Goal: Check status: Check status

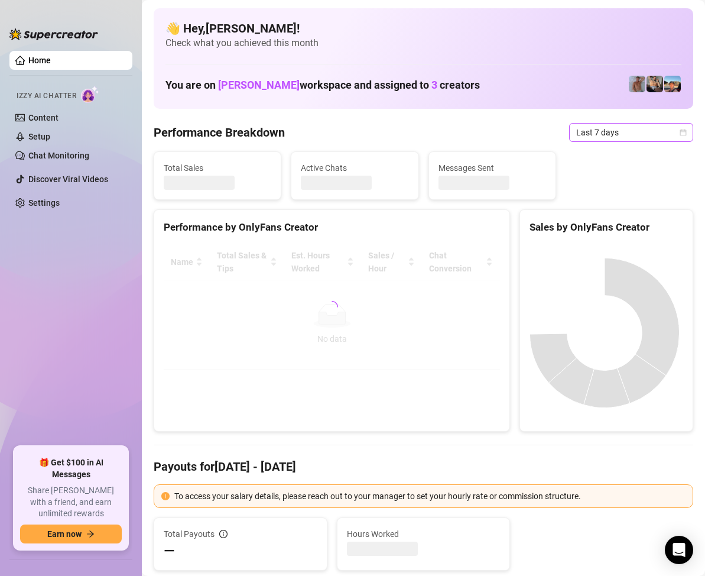
click at [680, 134] on icon "calendar" at bounding box center [683, 132] width 7 height 7
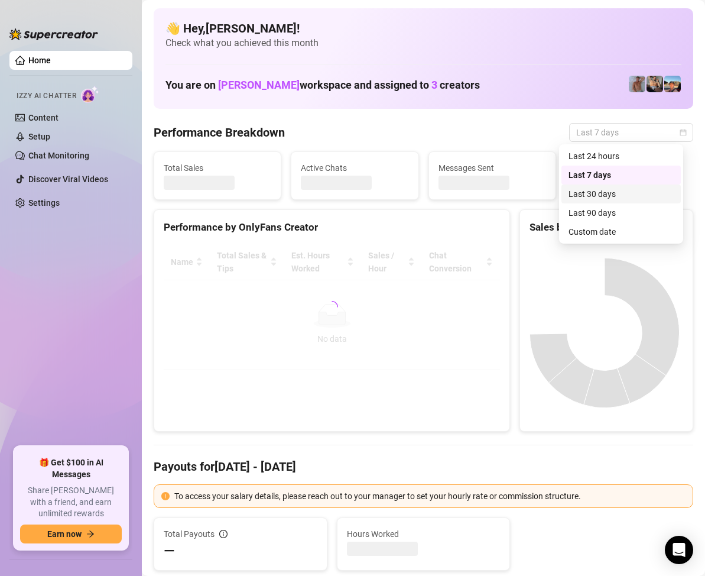
click at [602, 232] on div "Custom date" at bounding box center [621, 231] width 105 height 13
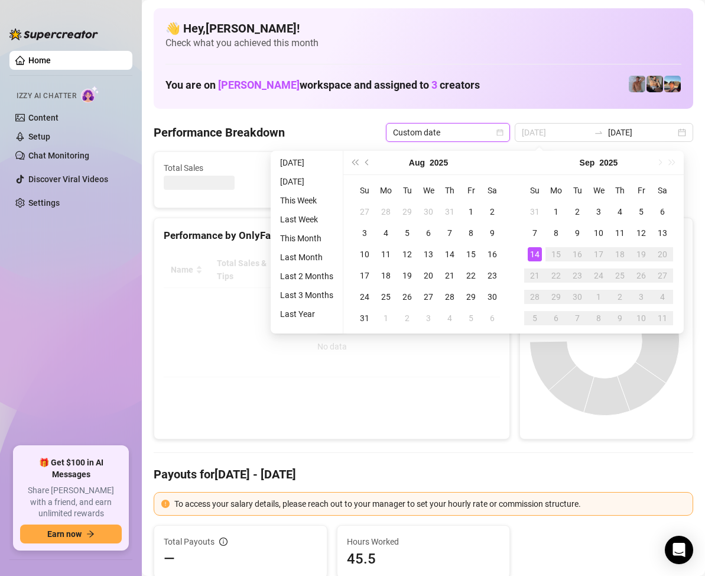
click at [535, 254] on div "14" at bounding box center [535, 254] width 14 height 14
click at [537, 251] on div "14" at bounding box center [535, 254] width 14 height 14
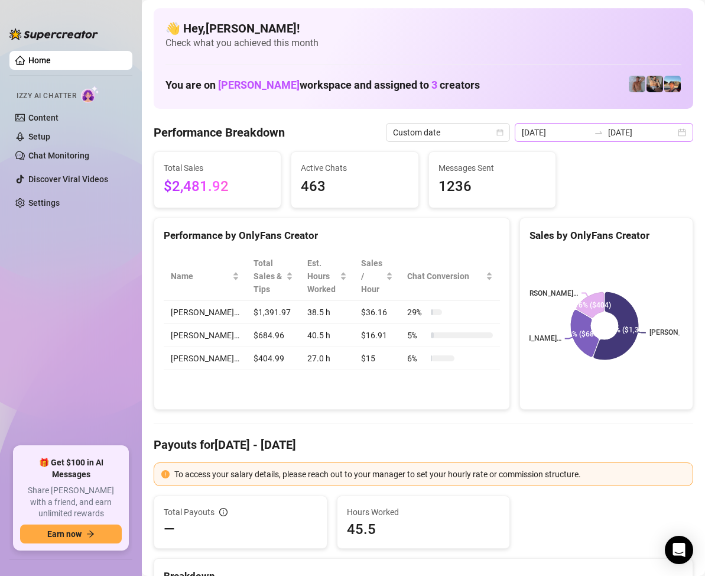
click at [668, 132] on div "2025-09-07 2025-09-14" at bounding box center [604, 132] width 178 height 19
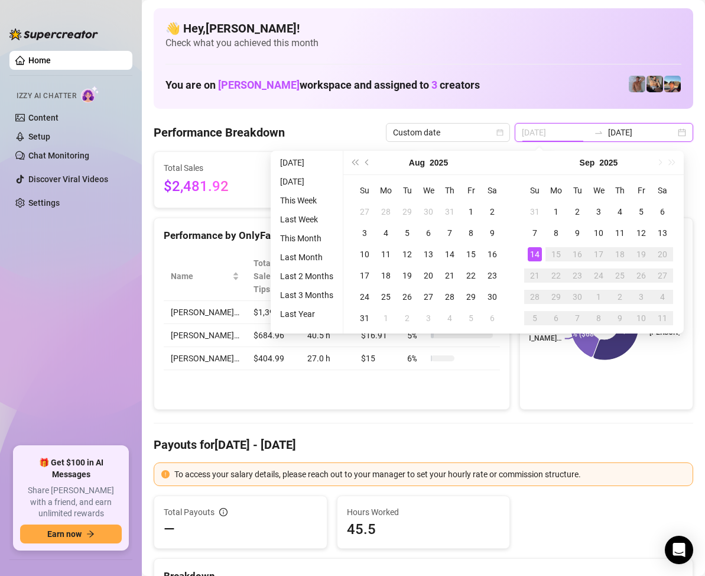
type input "[DATE]"
click at [534, 251] on div "14" at bounding box center [535, 254] width 14 height 14
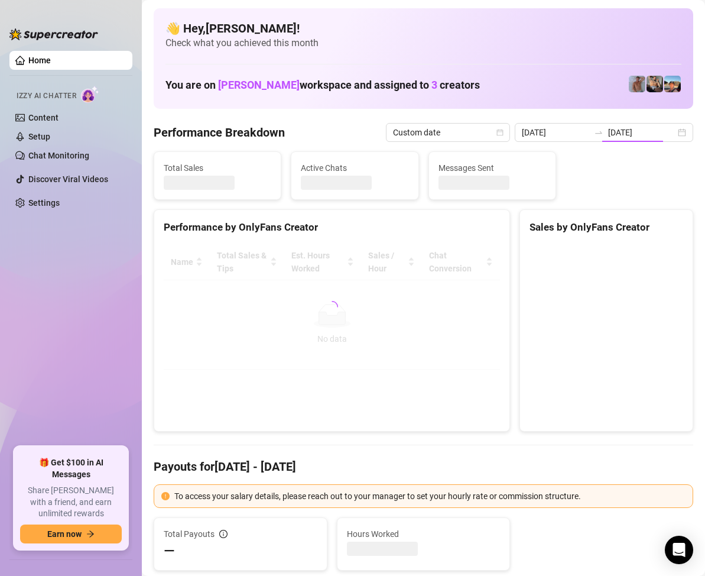
type input "[DATE]"
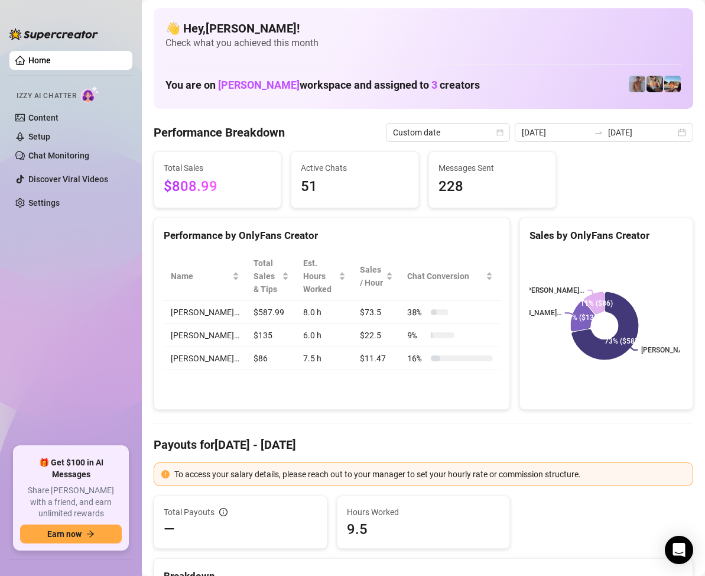
scroll to position [59, 0]
